Goal: Information Seeking & Learning: Learn about a topic

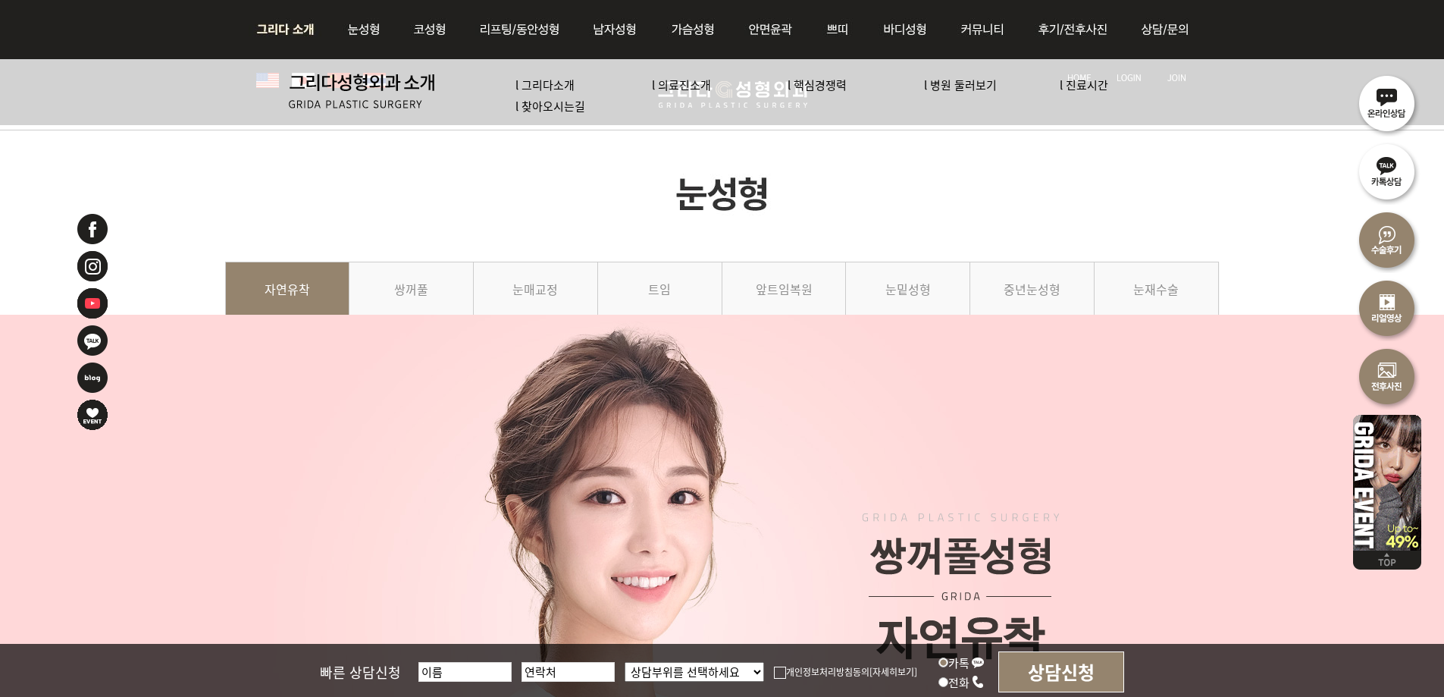
click at [291, 22] on img at bounding box center [290, 29] width 82 height 59
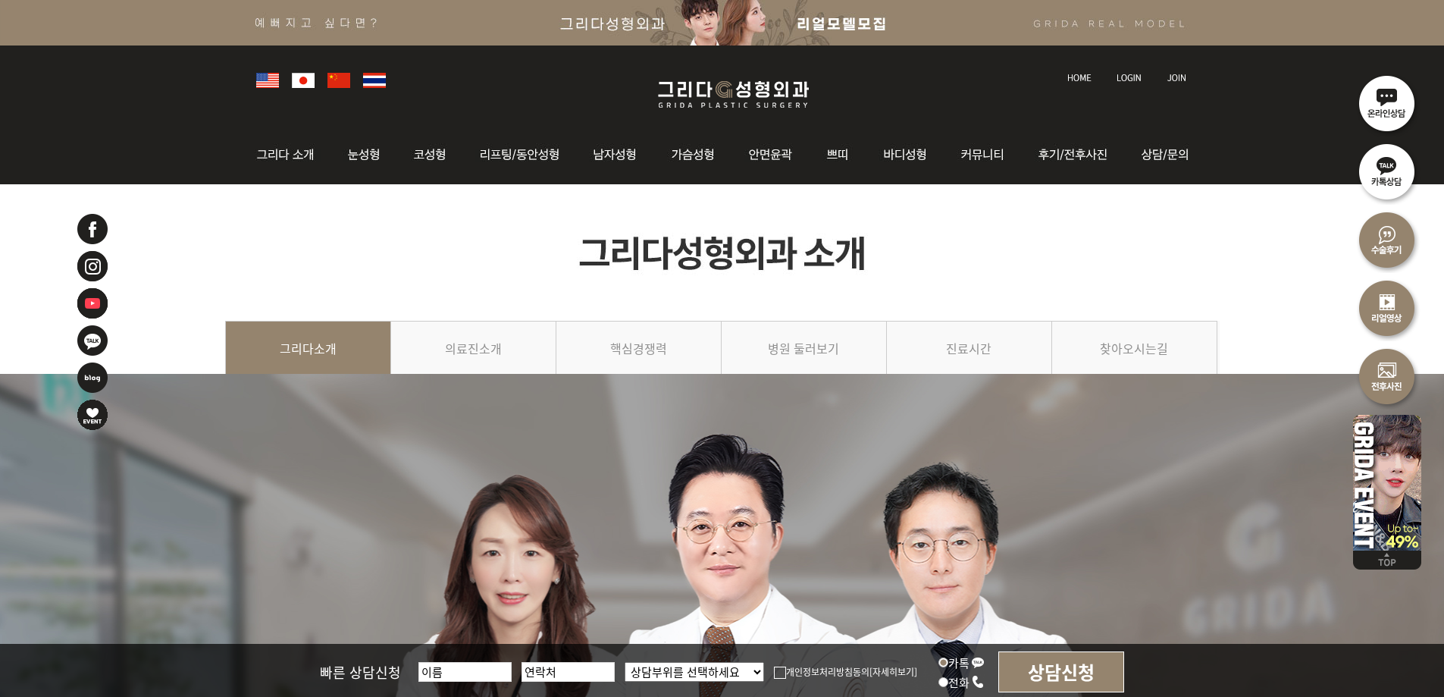
drag, startPoint x: 709, startPoint y: 68, endPoint x: 707, endPoint y: 77, distance: 8.6
click at [707, 74] on div at bounding box center [723, 78] width 948 height 67
click at [702, 89] on img at bounding box center [733, 95] width 181 height 36
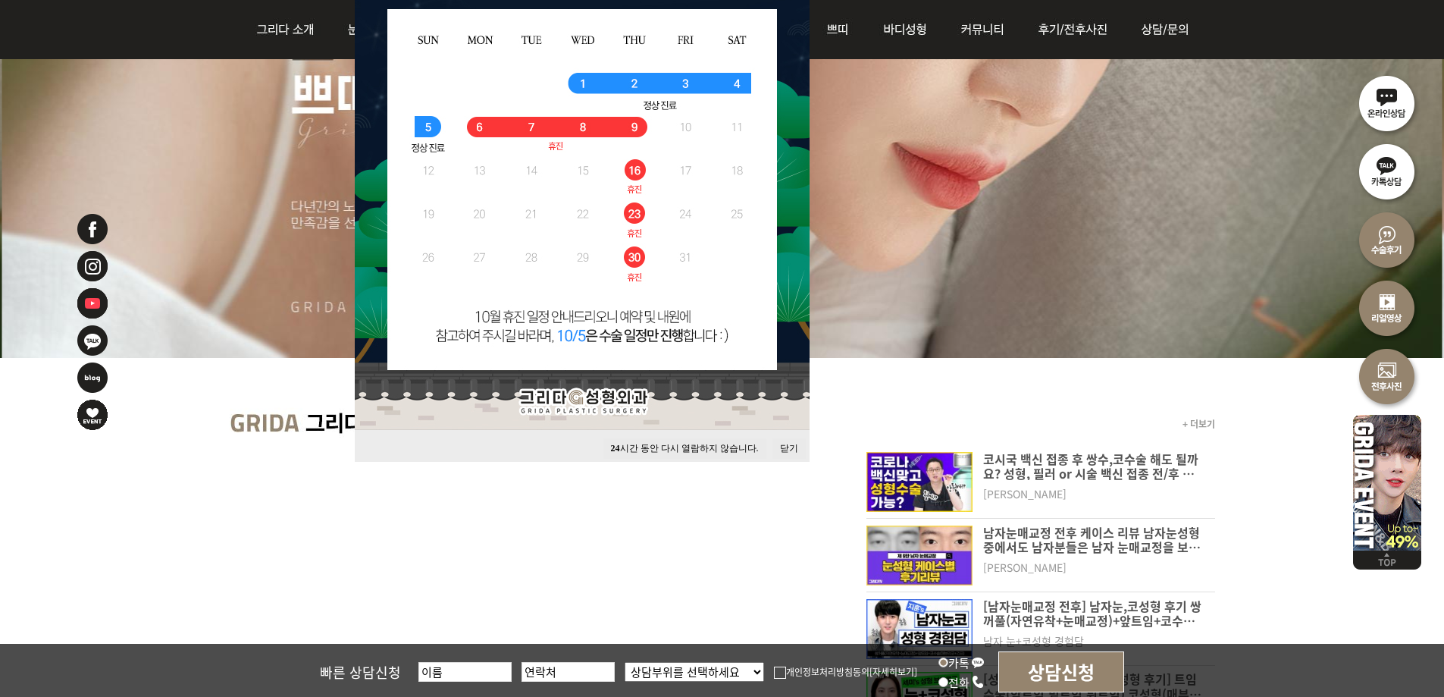
scroll to position [303, 0]
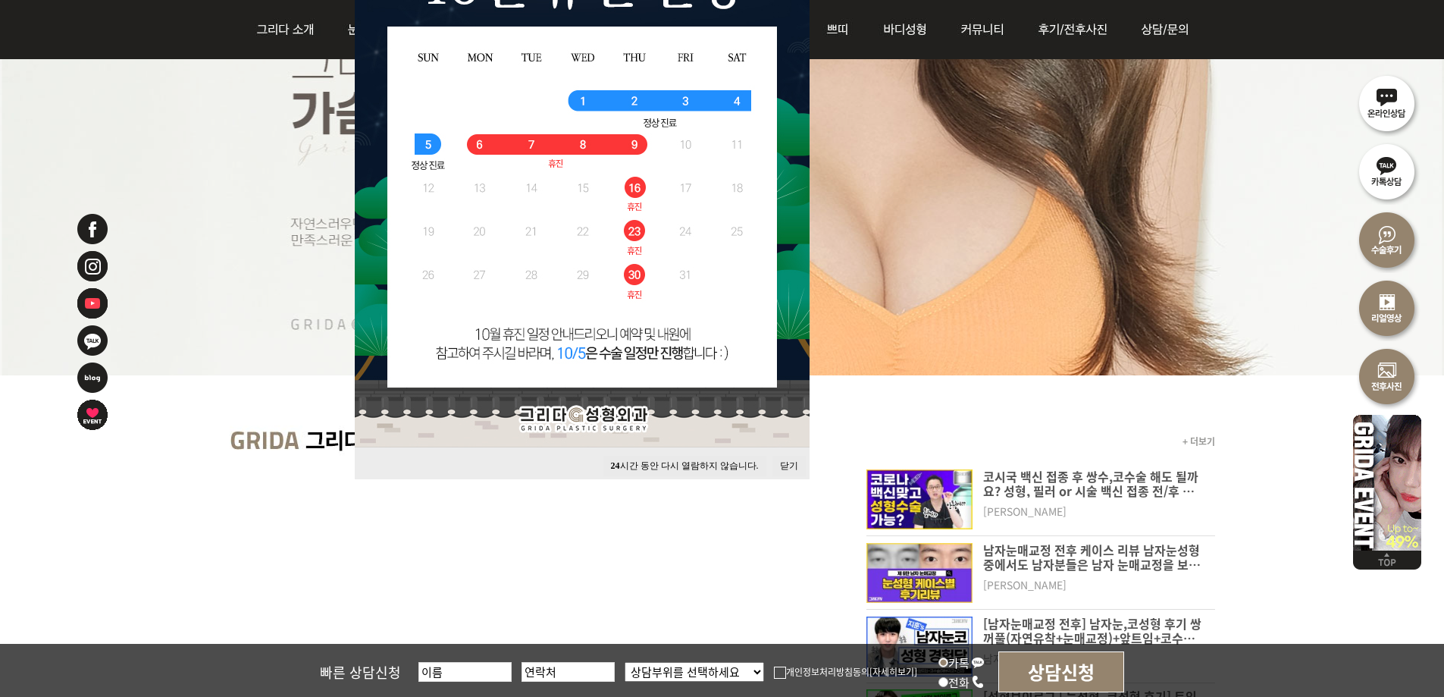
click at [793, 466] on button "닫기" at bounding box center [788, 466] width 33 height 20
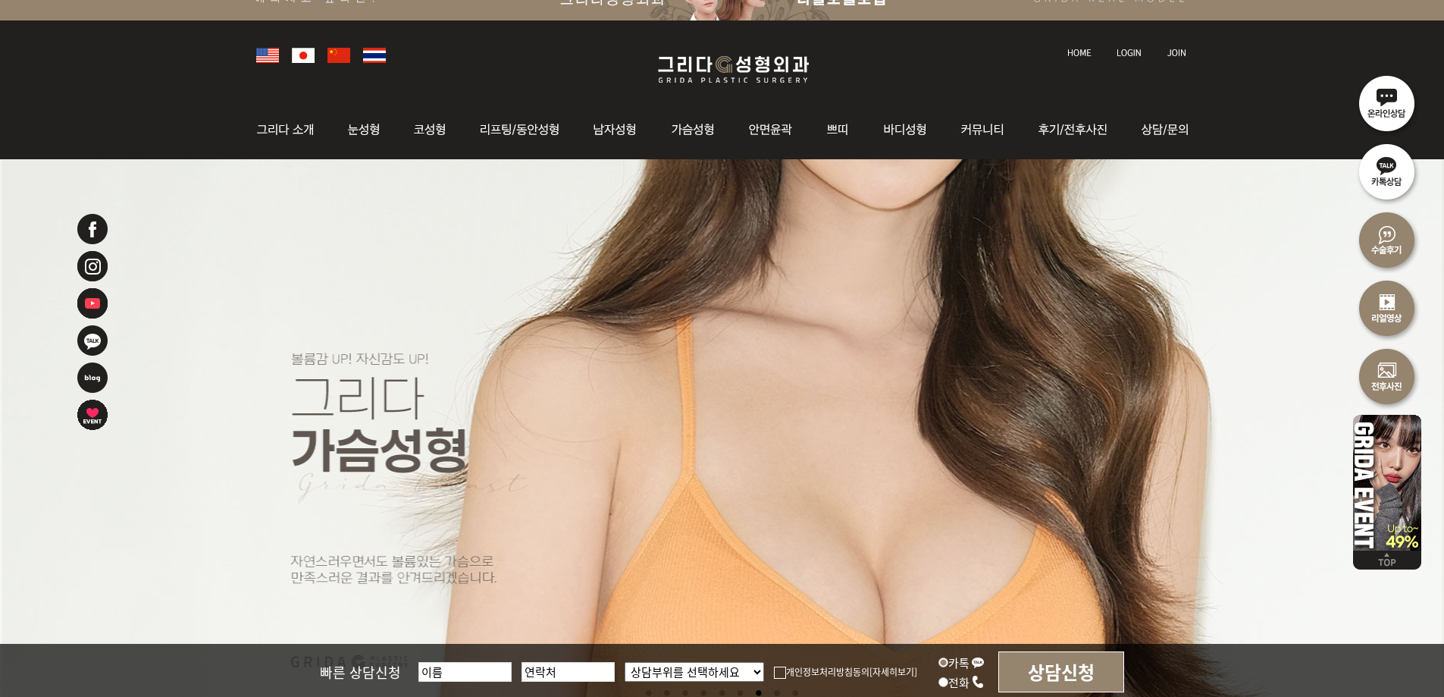
scroll to position [0, 0]
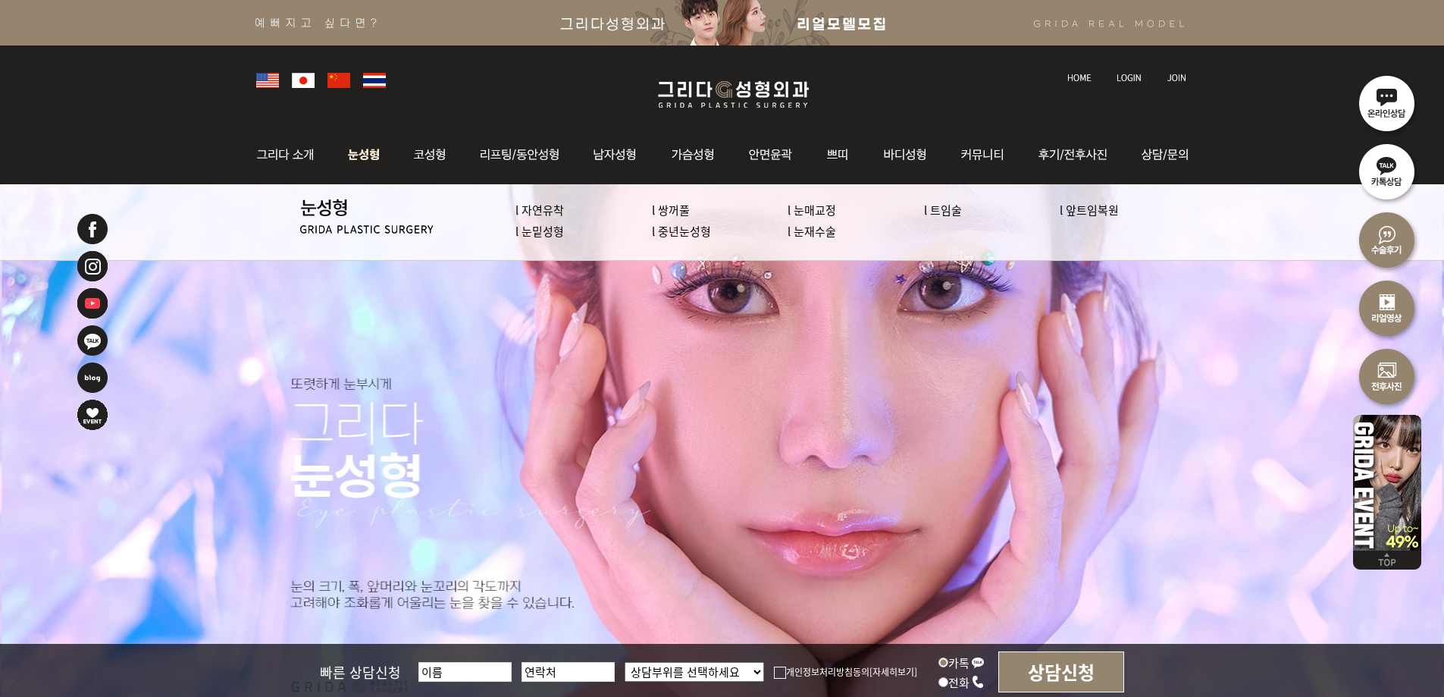
click at [356, 152] on img at bounding box center [364, 154] width 67 height 59
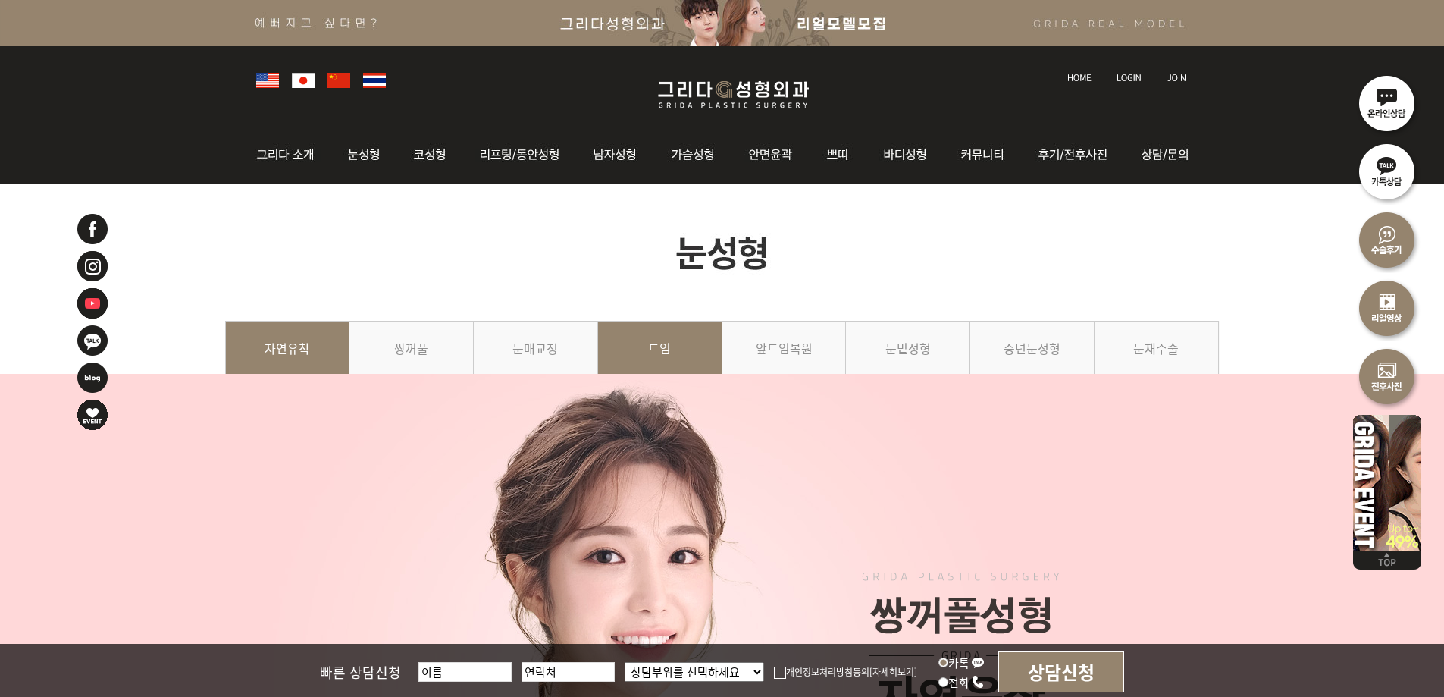
click at [629, 342] on link "트임" at bounding box center [660, 355] width 124 height 69
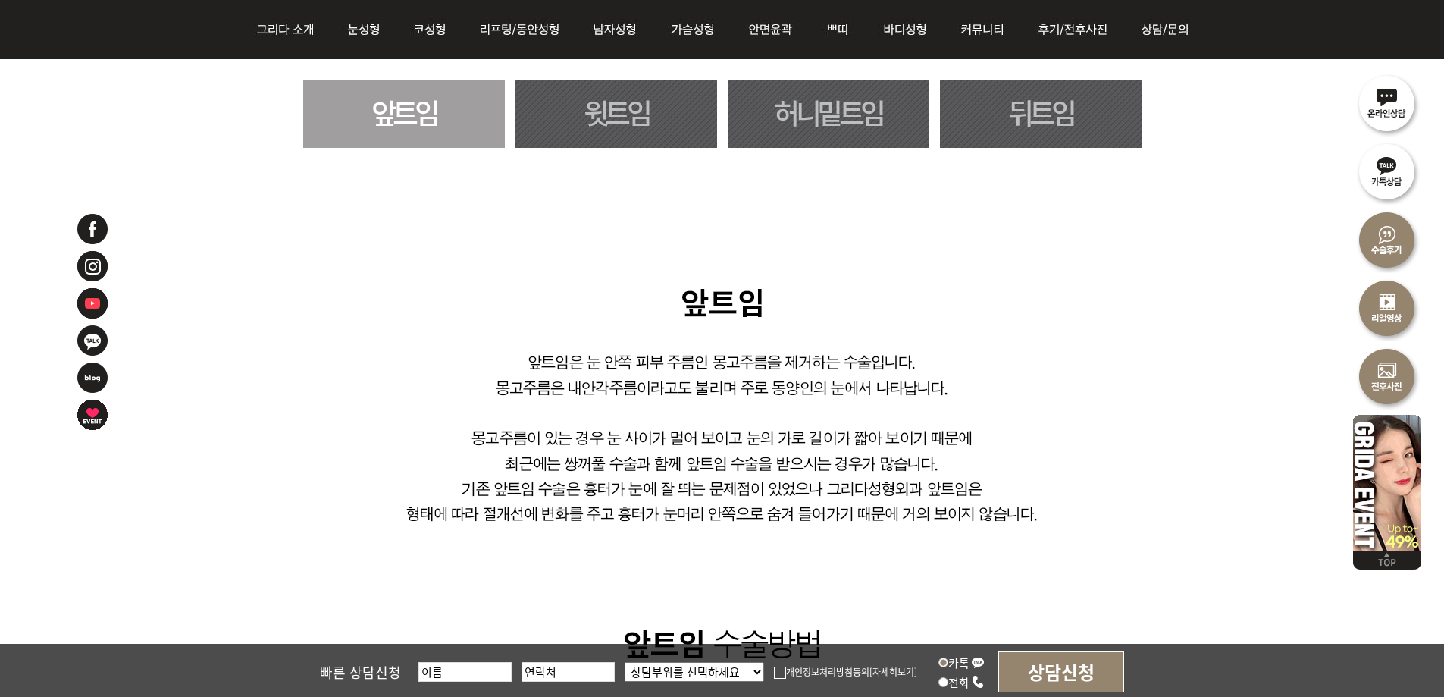
scroll to position [834, 0]
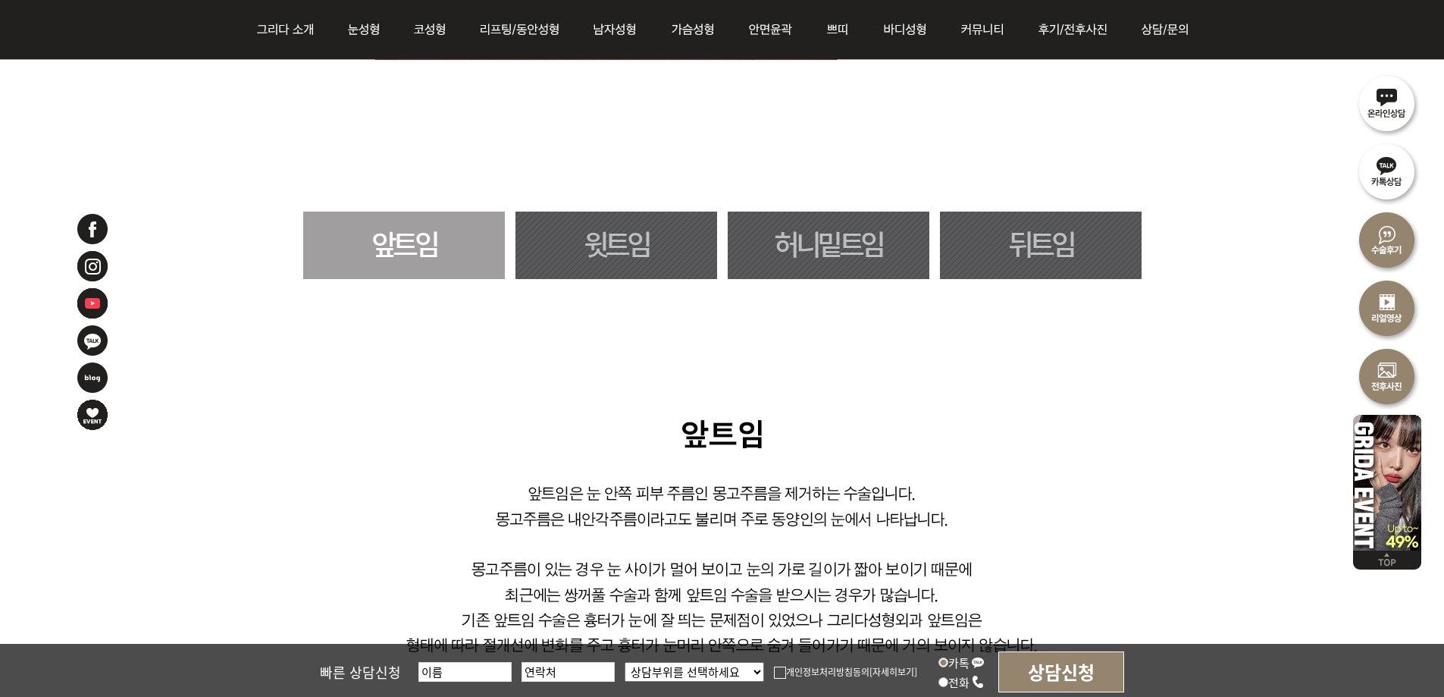
click at [858, 249] on link "허니밑트임" at bounding box center [829, 245] width 202 height 67
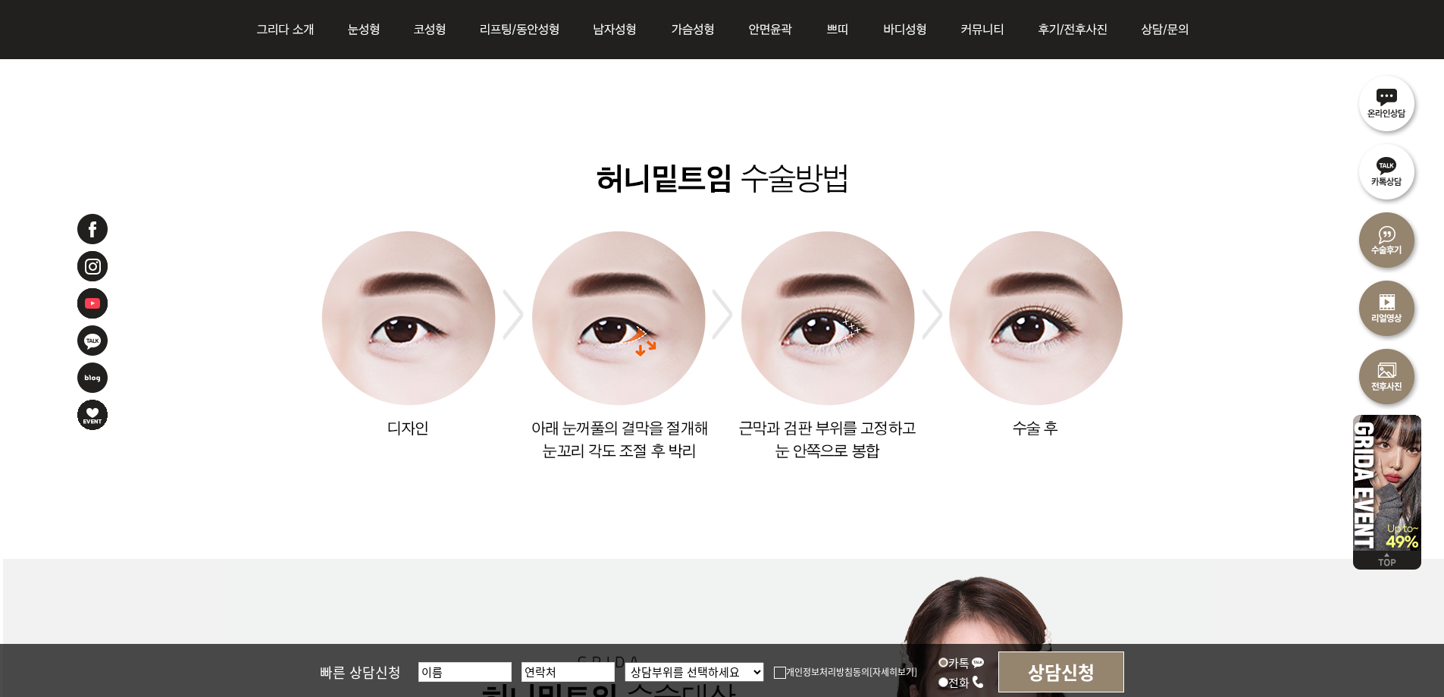
scroll to position [2107, 0]
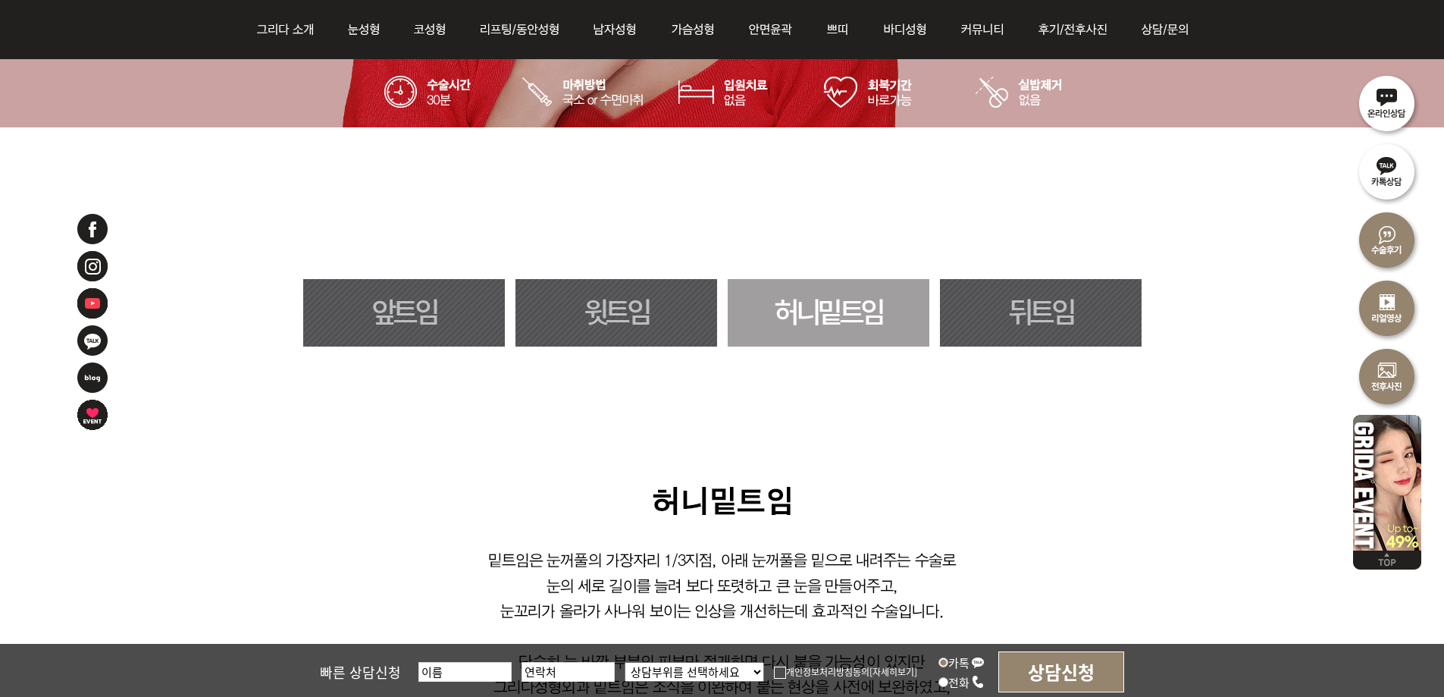
scroll to position [742, 0]
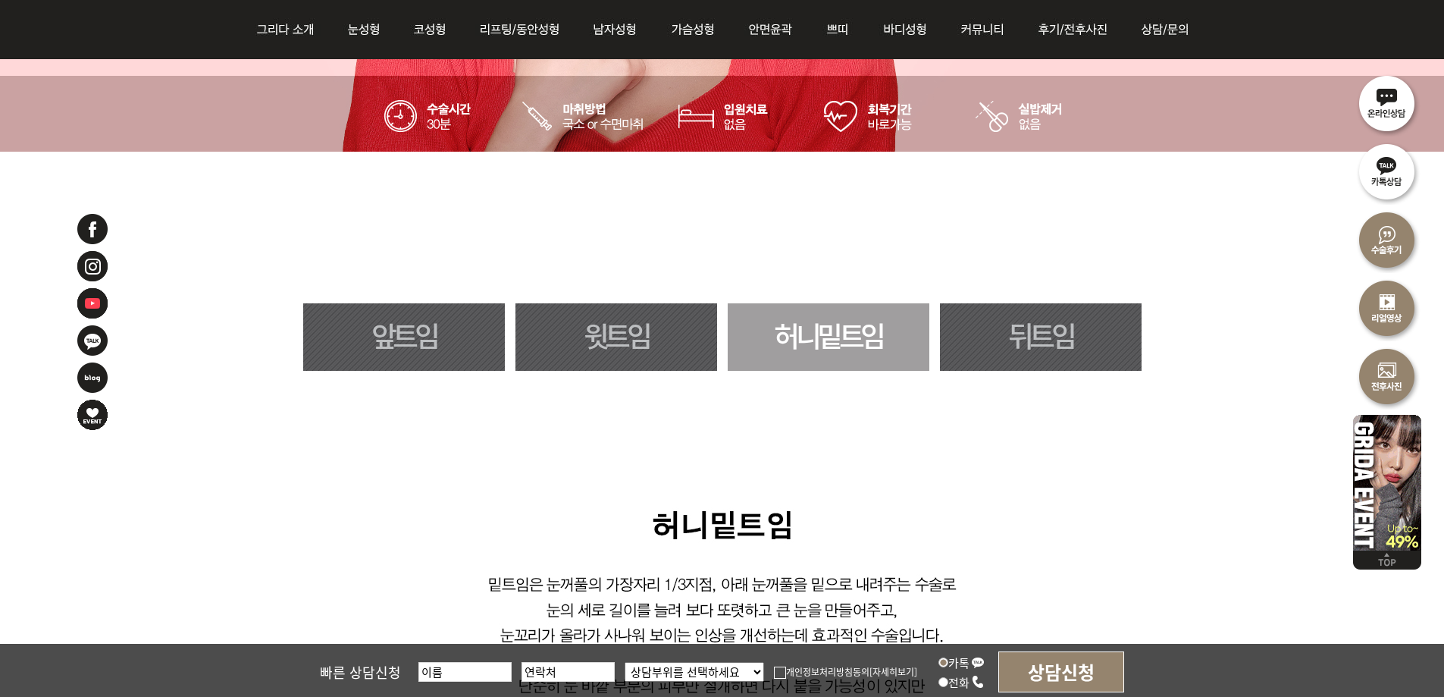
click at [1032, 354] on link "뒤트임" at bounding box center [1041, 336] width 202 height 67
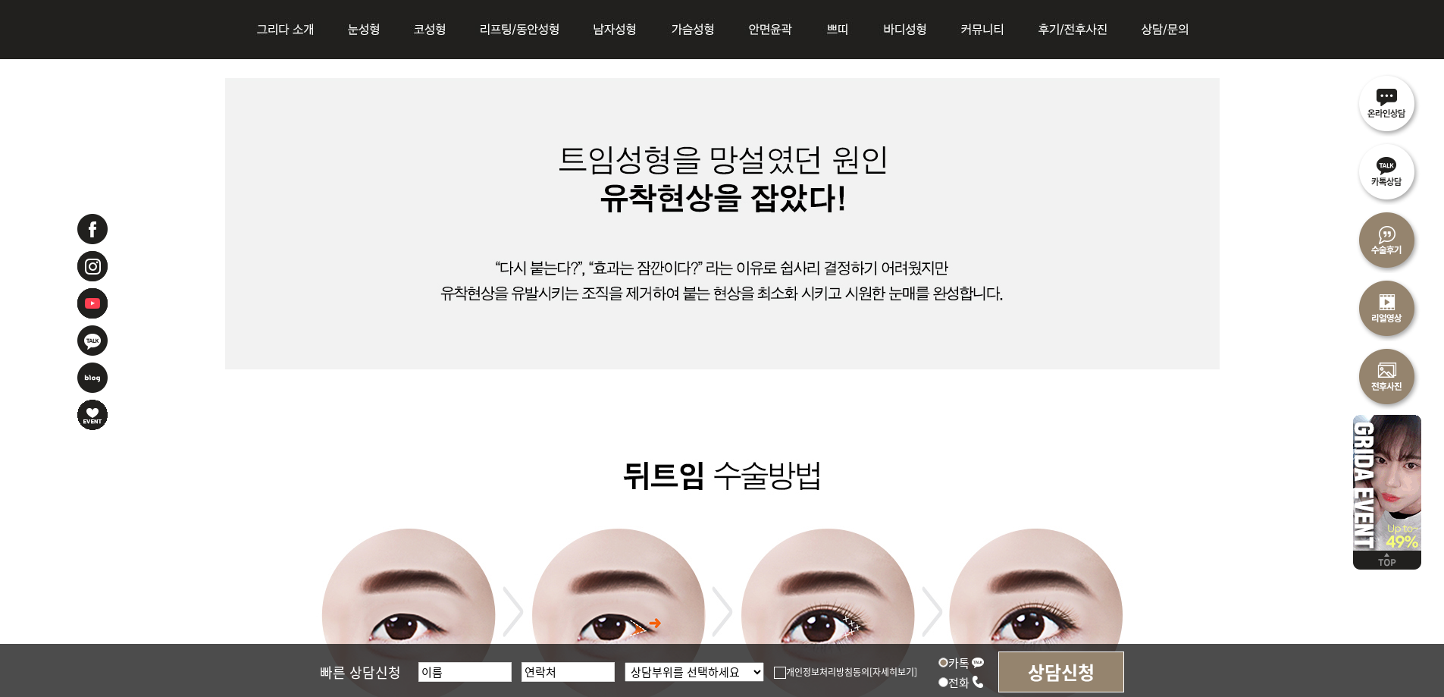
scroll to position [1728, 0]
